Goal: Navigation & Orientation: Find specific page/section

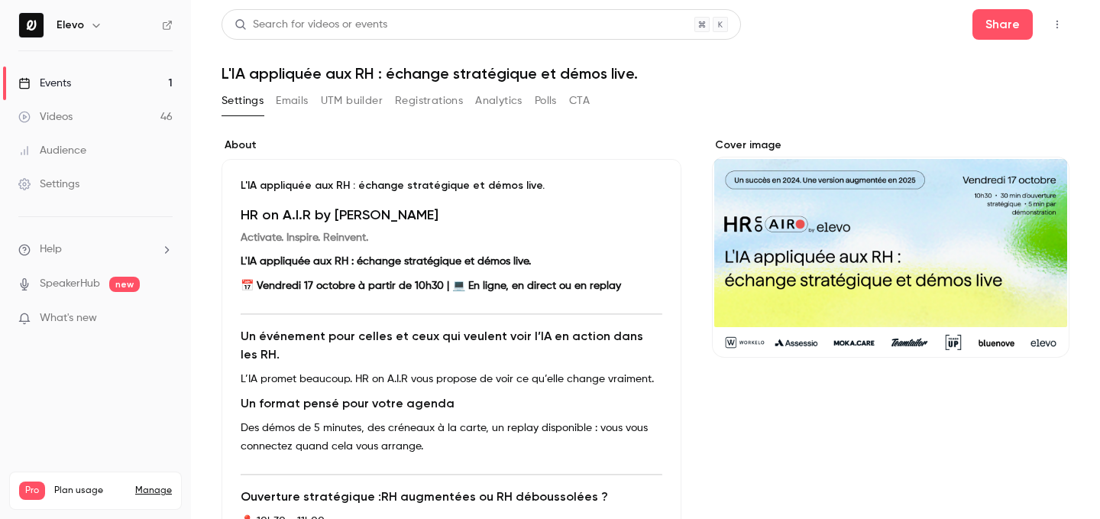
scroll to position [23, 0]
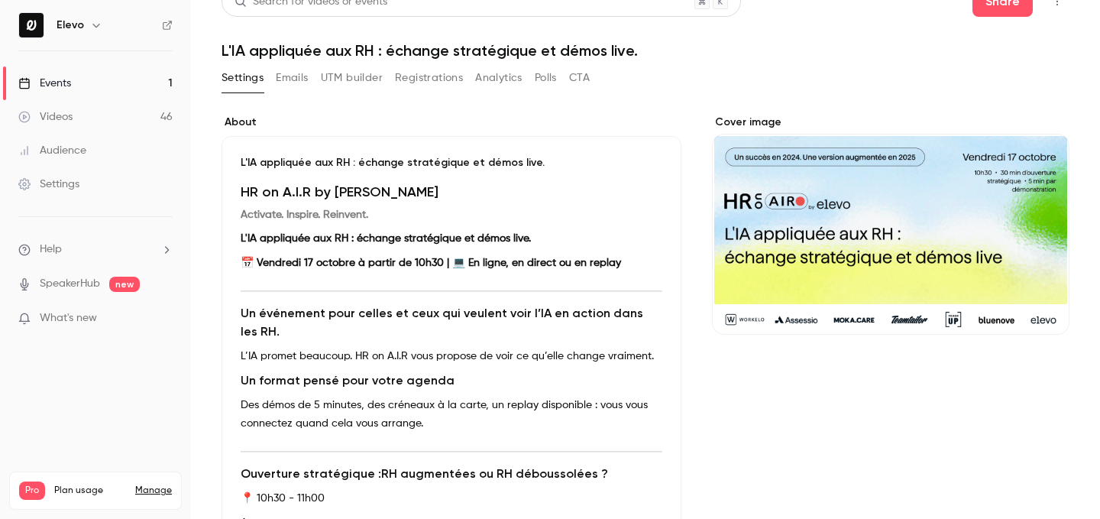
click at [161, 76] on link "Events 1" at bounding box center [95, 83] width 191 height 34
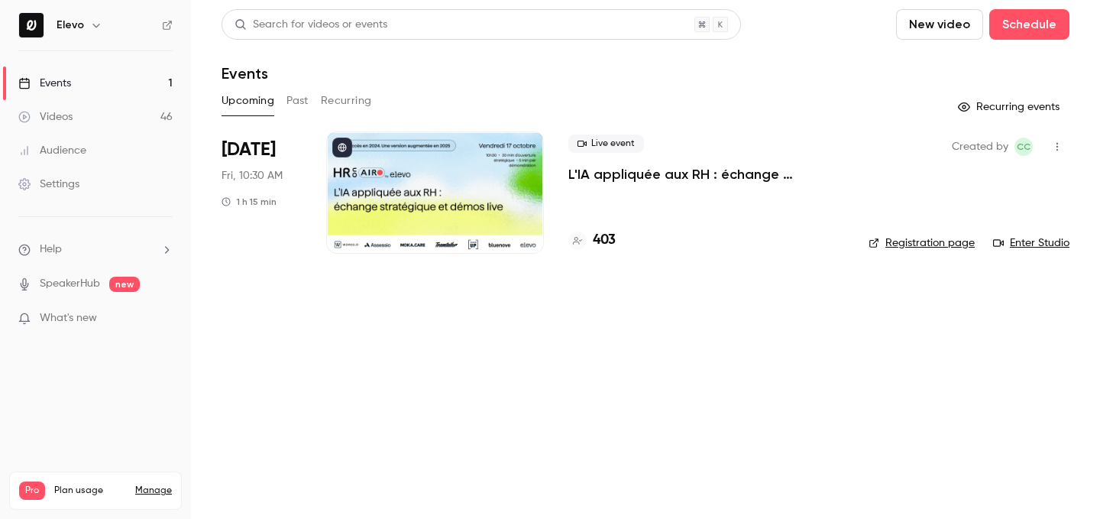
click at [915, 246] on link "Registration page" at bounding box center [922, 242] width 106 height 15
click at [1007, 238] on link "Enter Studio" at bounding box center [1031, 242] width 76 height 15
click at [1005, 244] on link "Enter Studio" at bounding box center [1031, 242] width 76 height 15
